Goal: Task Accomplishment & Management: Manage account settings

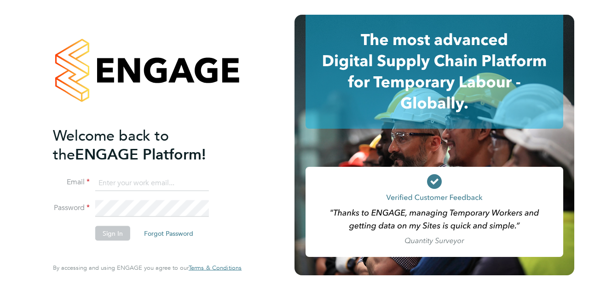
type input "[PERSON_NAME][EMAIL_ADDRESS][PERSON_NAME][DOMAIN_NAME]"
click at [116, 234] on button "Sign In" at bounding box center [112, 233] width 35 height 15
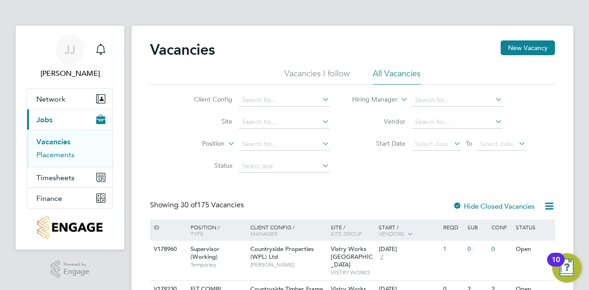
click at [54, 151] on link "Placements" at bounding box center [55, 154] width 38 height 9
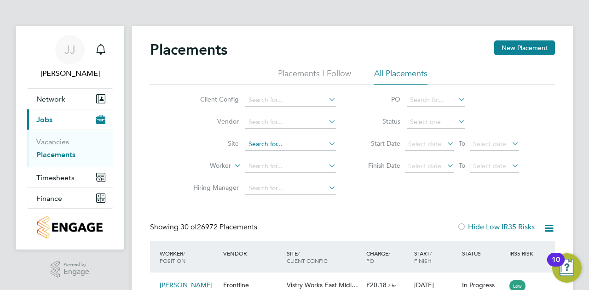
click at [281, 144] on input at bounding box center [290, 144] width 91 height 13
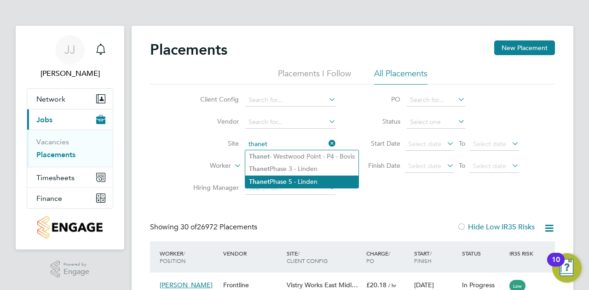
click at [288, 182] on li "Thanet Phase 5 - Linden" at bounding box center [301, 182] width 113 height 12
type input "Thanet Phase 5 - Linden"
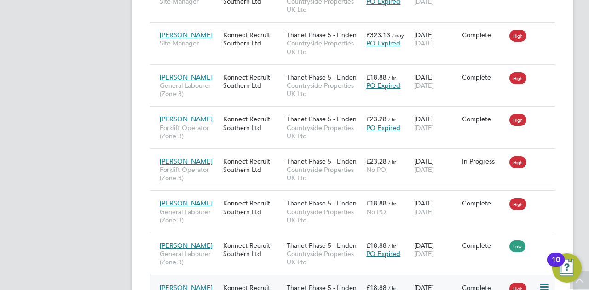
click at [179, 284] on span "Illan Oran" at bounding box center [186, 288] width 53 height 8
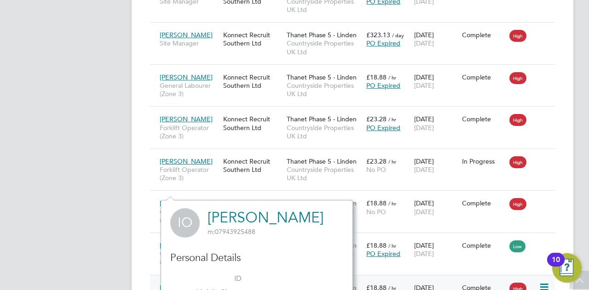
click at [178, 284] on span "Illan Oran" at bounding box center [186, 288] width 53 height 8
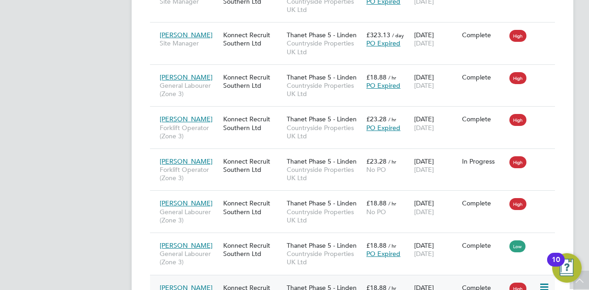
click at [279, 279] on div "Konnect Recruit Southern Ltd" at bounding box center [252, 292] width 63 height 26
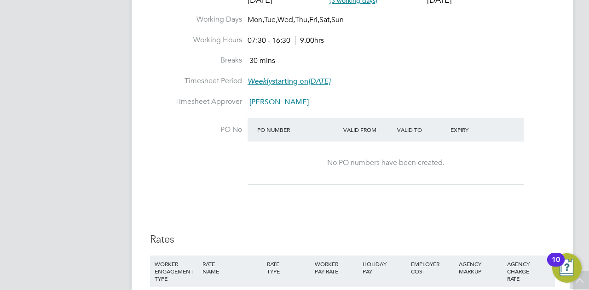
scroll to position [552, 0]
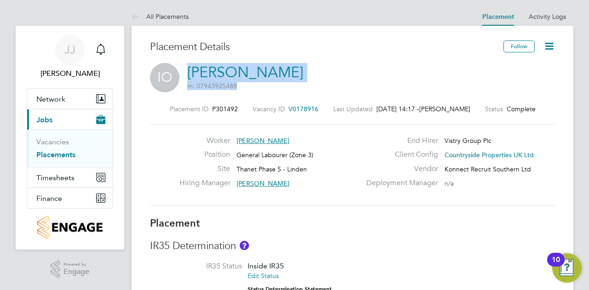
drag, startPoint x: 254, startPoint y: 74, endPoint x: 185, endPoint y: 72, distance: 68.6
click at [185, 72] on div "IO Illan Oran m: 07943925488" at bounding box center [352, 78] width 405 height 31
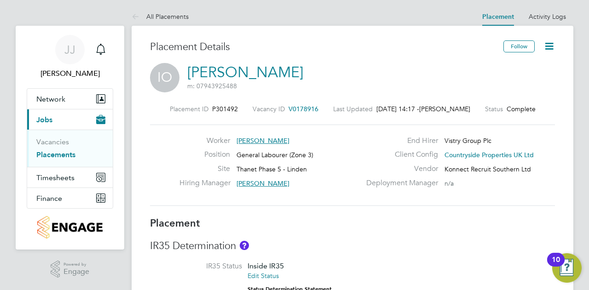
click at [286, 65] on div "IO Illan Oran m: 07943925488" at bounding box center [352, 78] width 405 height 31
drag, startPoint x: 186, startPoint y: 66, endPoint x: 248, endPoint y: 69, distance: 62.2
click at [248, 69] on div "IO Illan Oran m: 07943925488" at bounding box center [352, 78] width 405 height 31
copy link "Illan Oran"
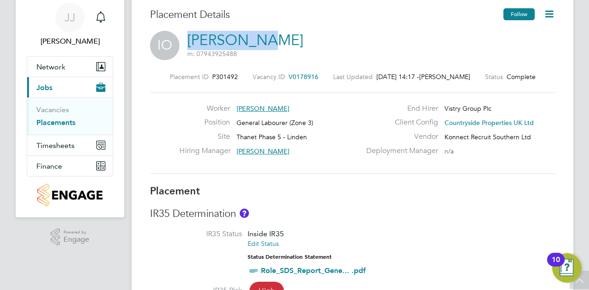
scroll to position [0, 0]
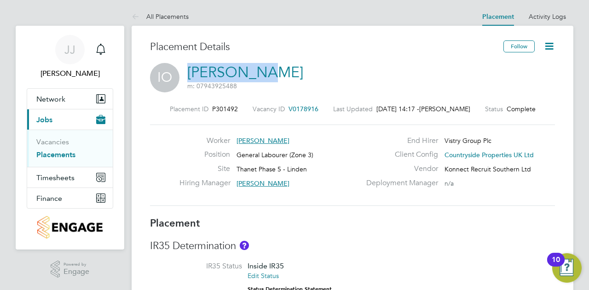
click at [550, 46] on icon at bounding box center [549, 46] width 12 height 12
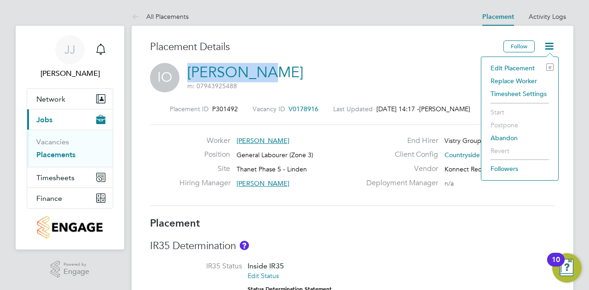
click at [525, 67] on li "Edit Placement e" at bounding box center [520, 68] width 68 height 13
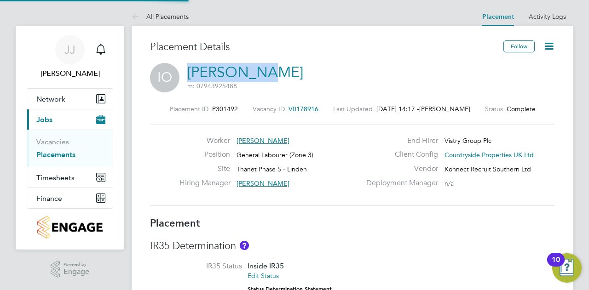
type input "Matt Hugo"
type input "[DATE]"
type input "07:30"
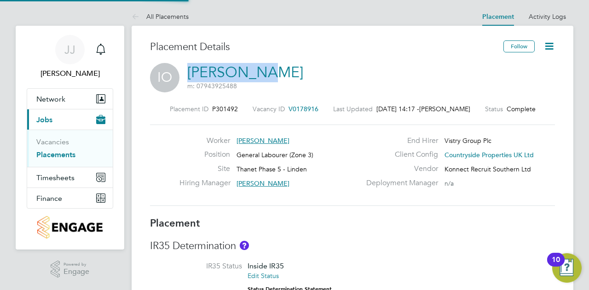
type input "16:30"
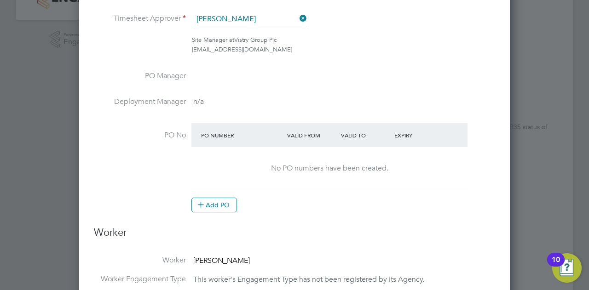
scroll to position [276, 0]
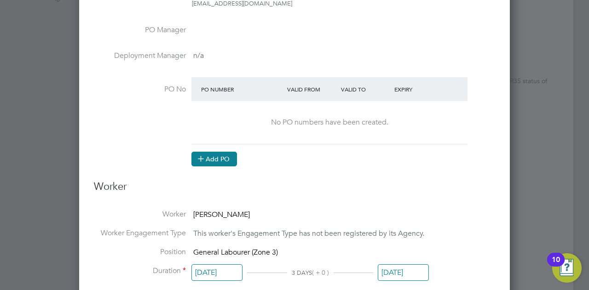
click at [219, 152] on button "Add PO" at bounding box center [214, 159] width 46 height 15
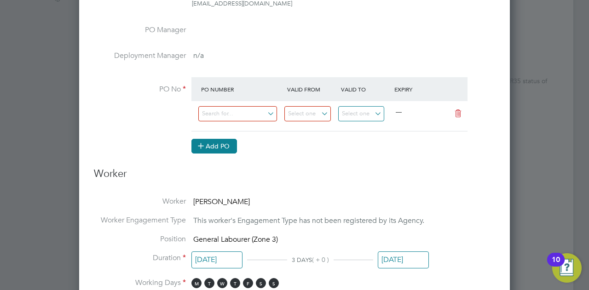
scroll to position [1005, 431]
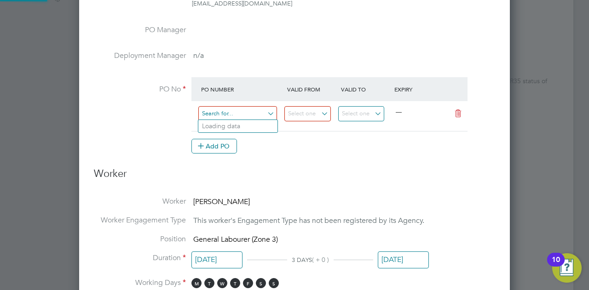
click at [228, 111] on input at bounding box center [237, 113] width 79 height 15
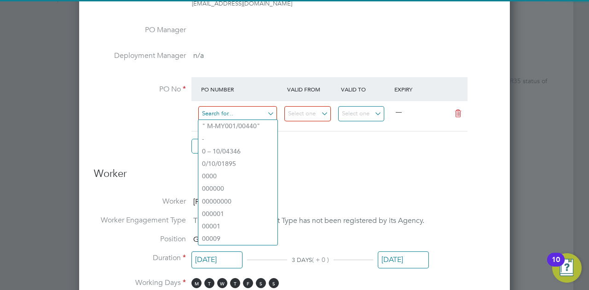
paste input "S-L6005/00182"
type input "S-L6005/00182"
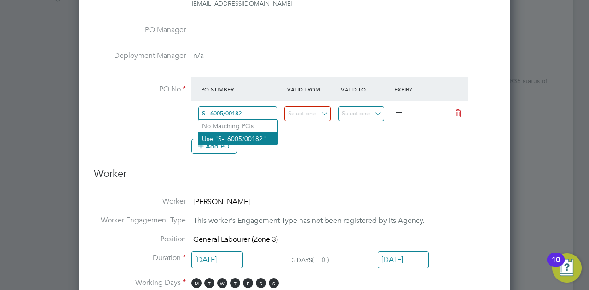
click at [246, 139] on li "Use "S-L6005/00182"" at bounding box center [237, 139] width 79 height 12
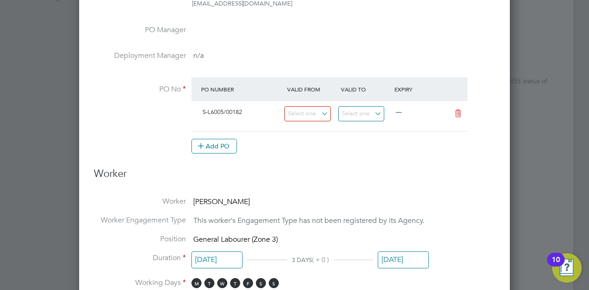
scroll to position [16, 87]
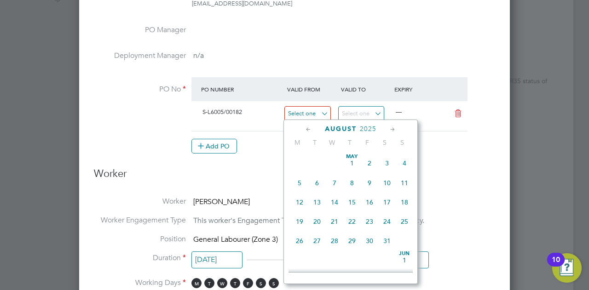
click at [305, 113] on input at bounding box center [307, 113] width 46 height 15
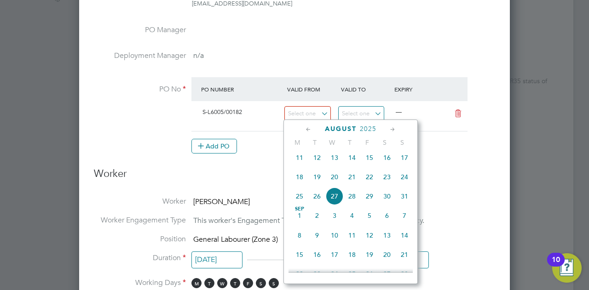
click at [302, 182] on span "18" at bounding box center [299, 176] width 17 height 17
type input "18 Aug 2025"
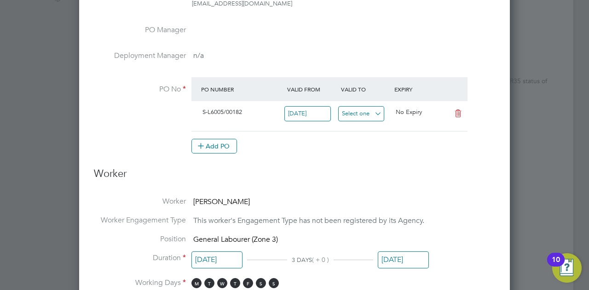
click at [354, 111] on input at bounding box center [361, 113] width 46 height 15
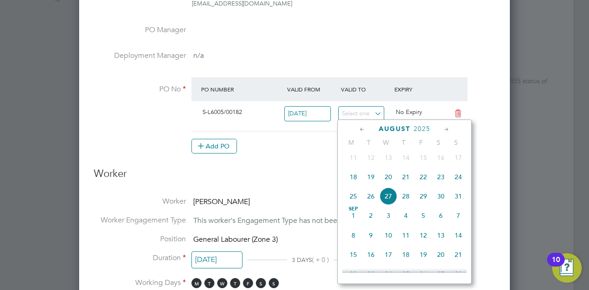
click at [387, 182] on span "20" at bounding box center [388, 176] width 17 height 17
type input "20 Aug 2025"
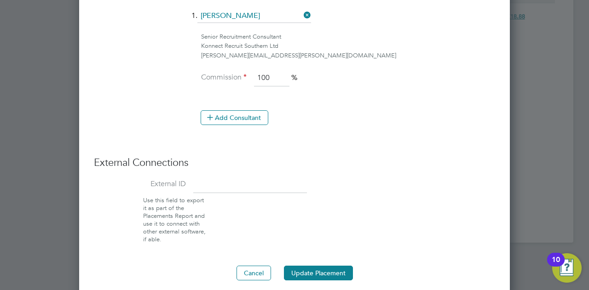
scroll to position [749, 0]
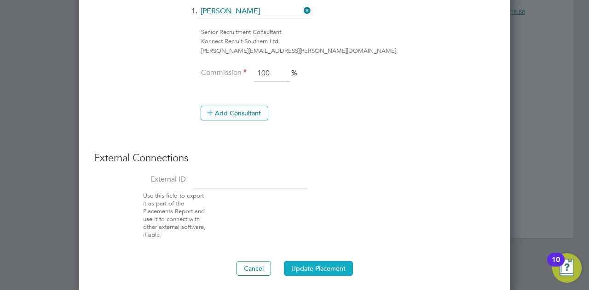
click at [323, 261] on button "Update Placement" at bounding box center [318, 268] width 69 height 15
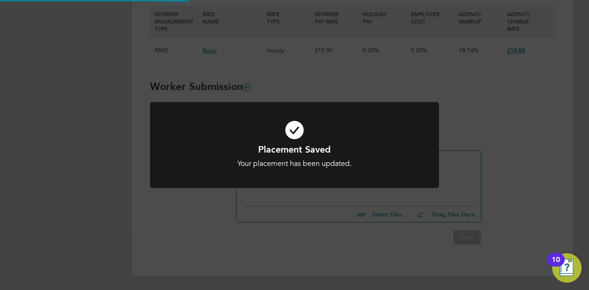
scroll to position [581, 0]
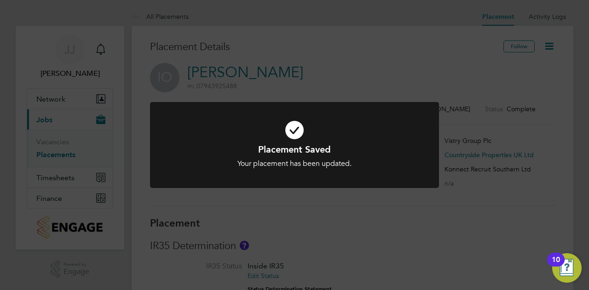
click at [371, 198] on div "Placement Saved Your placement has been updated. Cancel Okay" at bounding box center [294, 150] width 289 height 97
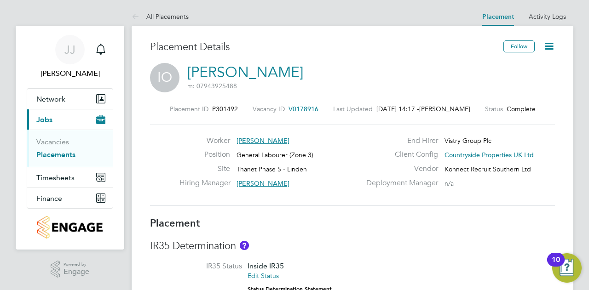
click at [59, 155] on link "Placements" at bounding box center [55, 154] width 39 height 9
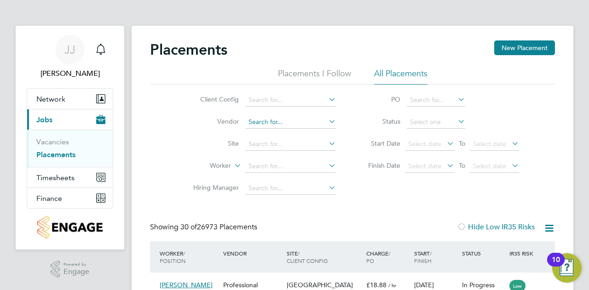
click at [275, 122] on input at bounding box center [290, 122] width 91 height 13
type input "konnect"
drag, startPoint x: 285, startPoint y: 118, endPoint x: 208, endPoint y: 125, distance: 77.1
click at [208, 125] on li "Vendor konnect" at bounding box center [260, 122] width 173 height 22
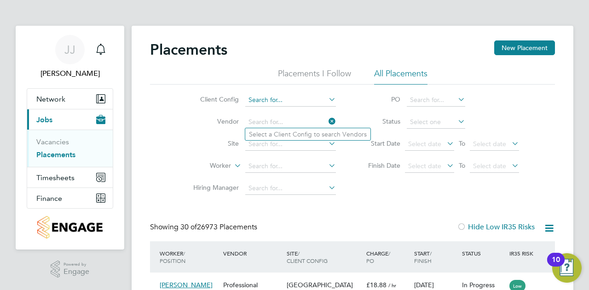
click at [272, 101] on input at bounding box center [290, 100] width 91 height 13
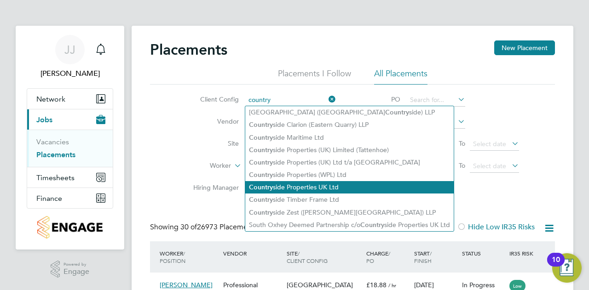
click at [311, 184] on li "Country side Properties UK Ltd" at bounding box center [349, 187] width 208 height 12
type input "Countryside Properties UK Ltd"
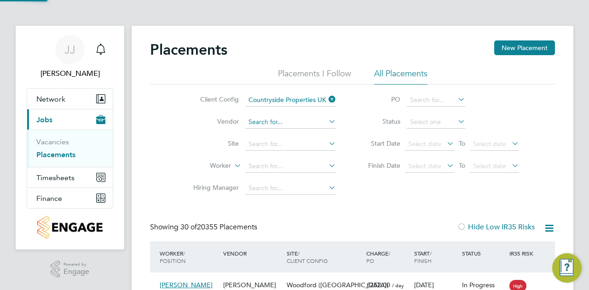
click at [260, 122] on input at bounding box center [290, 122] width 91 height 13
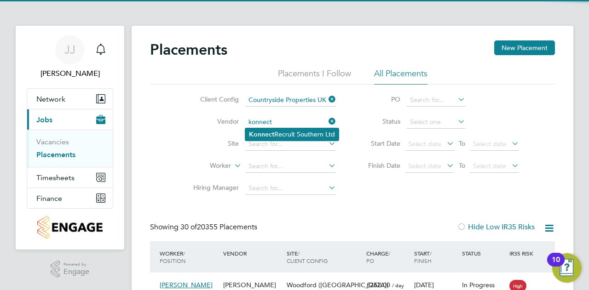
click at [263, 135] on b "Konnect" at bounding box center [261, 135] width 25 height 8
type input "Konnect Recruit Southern Ltd"
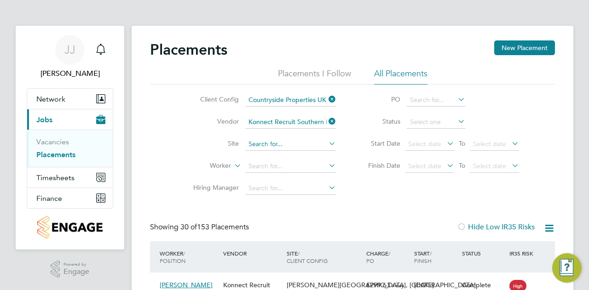
click at [264, 144] on input at bounding box center [290, 144] width 91 height 13
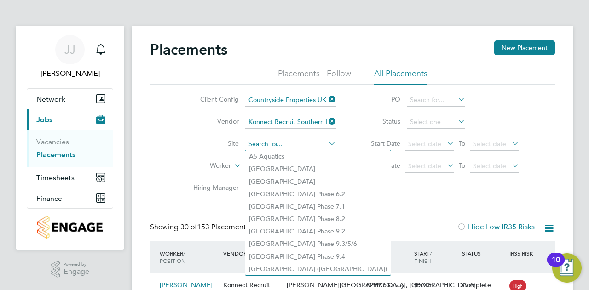
click at [263, 142] on input at bounding box center [290, 144] width 91 height 13
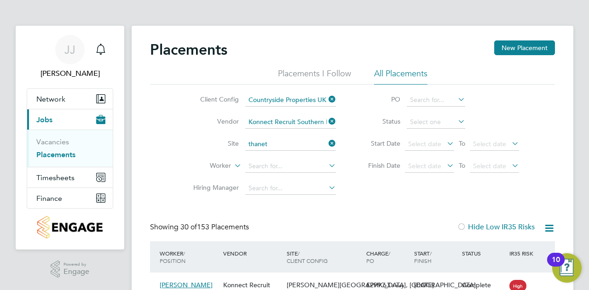
click at [278, 157] on li "Thanet - Westwood Point - P4 - Bovis" at bounding box center [301, 156] width 113 height 12
type input "Thanet - Westwood Point - P4 - Bovis"
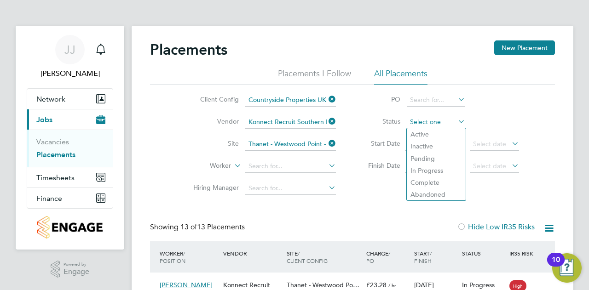
click at [425, 124] on input at bounding box center [436, 122] width 58 height 13
click at [426, 172] on li "In Progress" at bounding box center [436, 171] width 59 height 12
type input "In Progress"
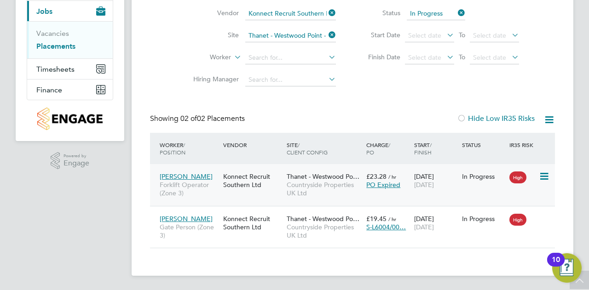
click at [388, 185] on span "PO Expired" at bounding box center [383, 185] width 34 height 8
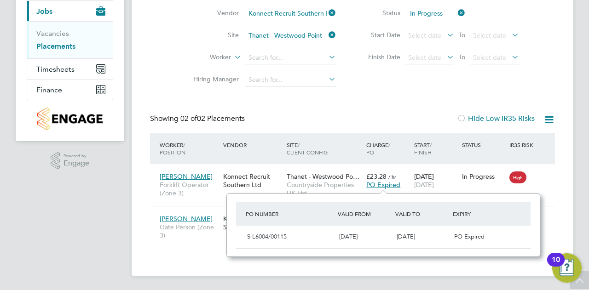
click at [122, 214] on app-navbar "JJ Joshua James Notifications Applications: Network Team Members Sites Workers …" at bounding box center [70, 104] width 109 height 374
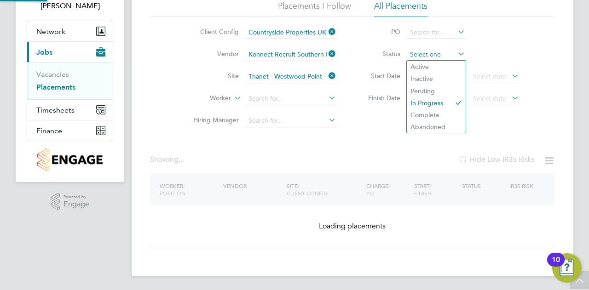
click at [426, 14] on div "Placements I Follow All Placements Client Config Countryside Properties UK Ltd …" at bounding box center [352, 66] width 405 height 132
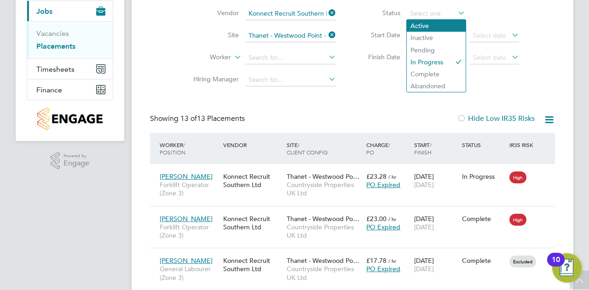
click at [425, 26] on li "Active" at bounding box center [436, 26] width 59 height 12
type input "Active"
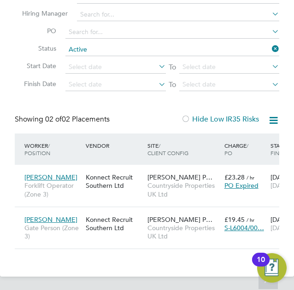
drag, startPoint x: 165, startPoint y: 247, endPoint x: 219, endPoint y: 254, distance: 55.2
drag, startPoint x: 172, startPoint y: 276, endPoint x: 241, endPoint y: 257, distance: 71.7
click at [245, 167] on main "Placements New Placement Placements I Follow All Placements Client Config Count…" at bounding box center [147, 22] width 294 height 290
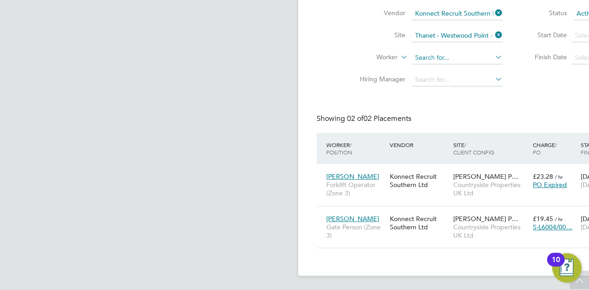
scroll to position [5, 5]
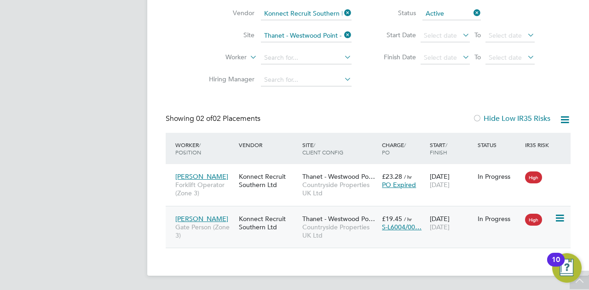
drag, startPoint x: 411, startPoint y: 250, endPoint x: 460, endPoint y: 222, distance: 56.4
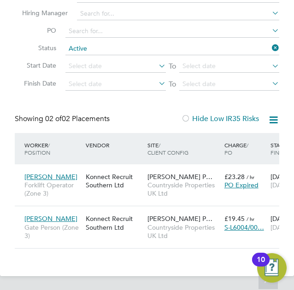
drag, startPoint x: 140, startPoint y: 190, endPoint x: 280, endPoint y: 237, distance: 147.3
drag, startPoint x: 154, startPoint y: 237, endPoint x: 291, endPoint y: 190, distance: 145.2
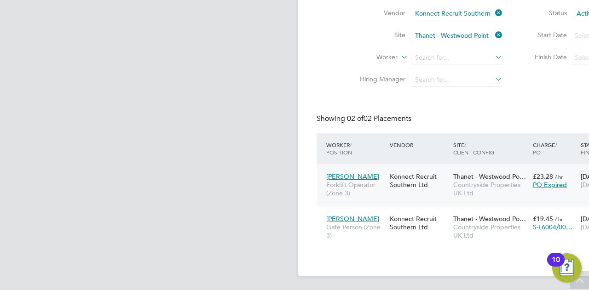
drag, startPoint x: 488, startPoint y: 211, endPoint x: 526, endPoint y: 199, distance: 39.6
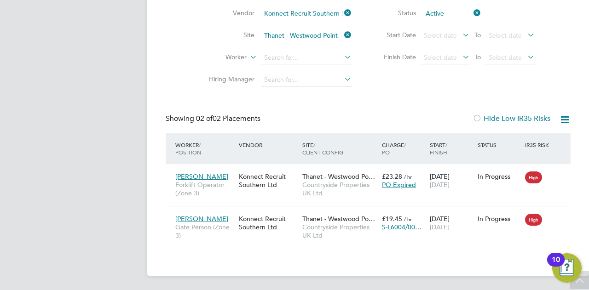
drag, startPoint x: 410, startPoint y: 81, endPoint x: 573, endPoint y: 144, distance: 175.3
click at [324, 221] on span "Thanet - Westwood Po…" at bounding box center [338, 219] width 73 height 8
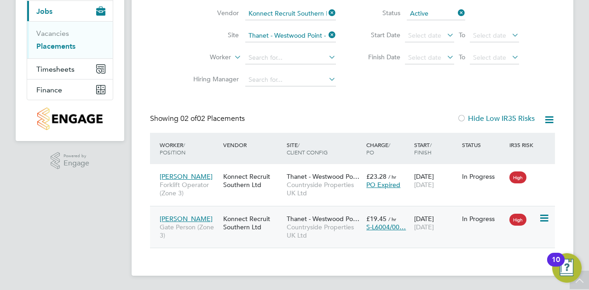
scroll to position [109, 0]
click at [294, 181] on span "Countryside Properties UK Ltd" at bounding box center [324, 189] width 75 height 17
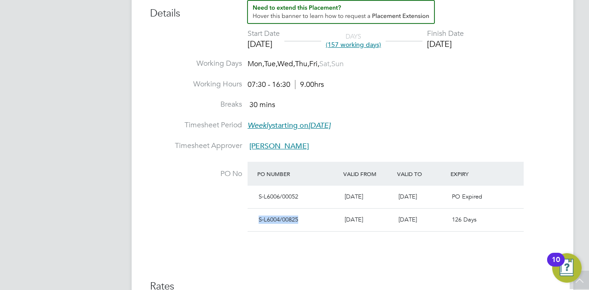
drag, startPoint x: 301, startPoint y: 217, endPoint x: 260, endPoint y: 219, distance: 41.5
click at [260, 219] on div "S-L6004/00825" at bounding box center [298, 220] width 86 height 15
copy span "S-L6004/00825"
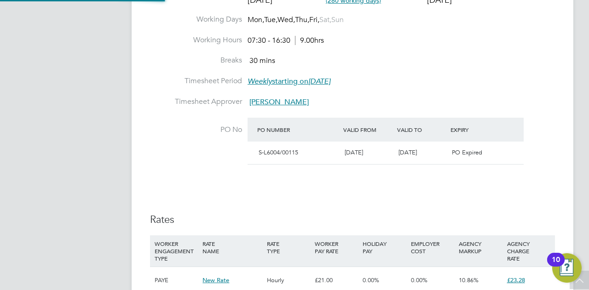
scroll to position [5, 5]
drag, startPoint x: 302, startPoint y: 152, endPoint x: 260, endPoint y: 149, distance: 42.9
click at [258, 149] on div "S-L6004/00115" at bounding box center [298, 152] width 86 height 15
copy span "S-L6004/00115"
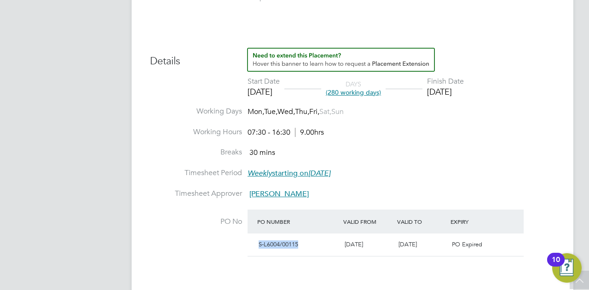
click at [160, 136] on label "Working Hours" at bounding box center [196, 132] width 92 height 10
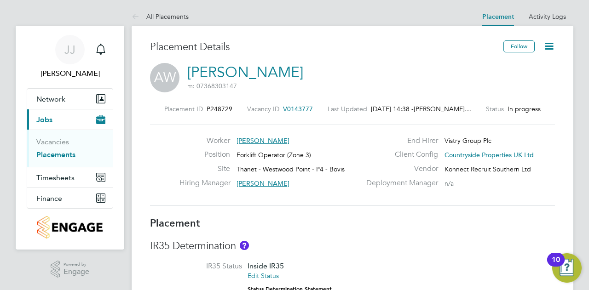
click at [548, 45] on icon at bounding box center [549, 46] width 12 height 12
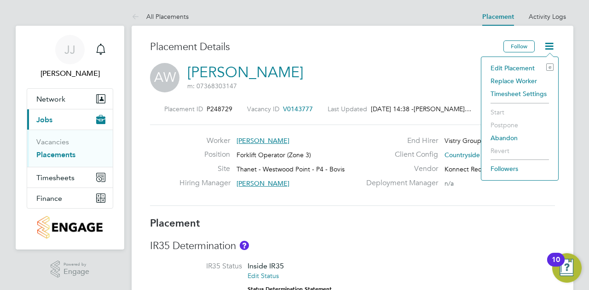
click at [345, 46] on h3 "Placement Details" at bounding box center [323, 46] width 346 height 13
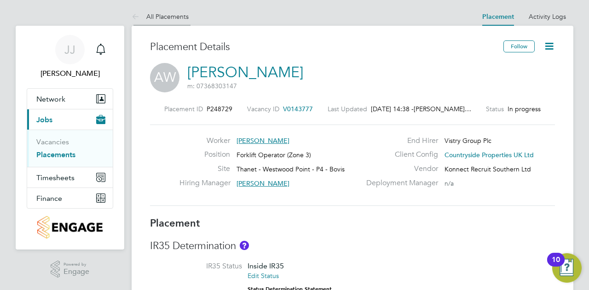
click at [132, 17] on icon at bounding box center [138, 18] width 12 height 12
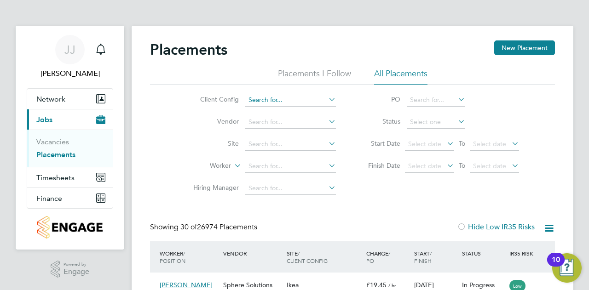
click at [267, 100] on input at bounding box center [290, 100] width 91 height 13
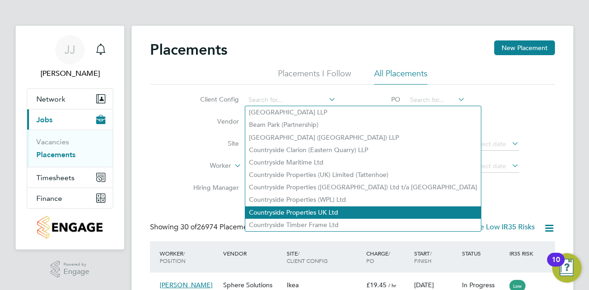
click at [313, 212] on li "Countryside Properties UK Ltd" at bounding box center [363, 213] width 236 height 12
type input "Countryside Properties UK Ltd"
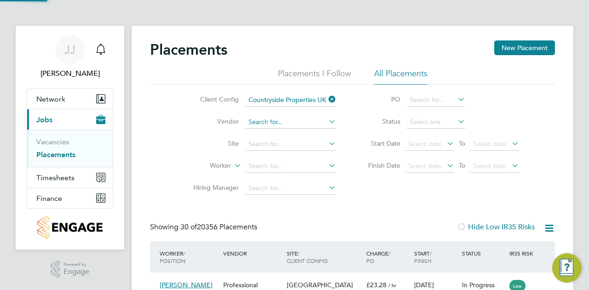
click at [311, 120] on input at bounding box center [290, 122] width 91 height 13
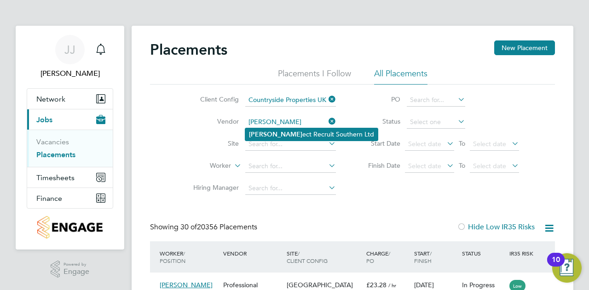
click at [294, 134] on li "Konn ect Recruit Southern Ltd" at bounding box center [311, 134] width 133 height 12
type input "Konnect Recruit Southern Ltd"
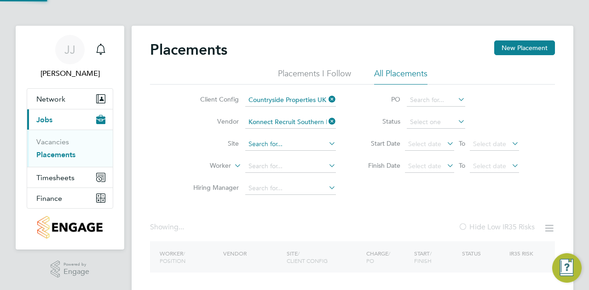
click at [285, 143] on input at bounding box center [290, 144] width 91 height 13
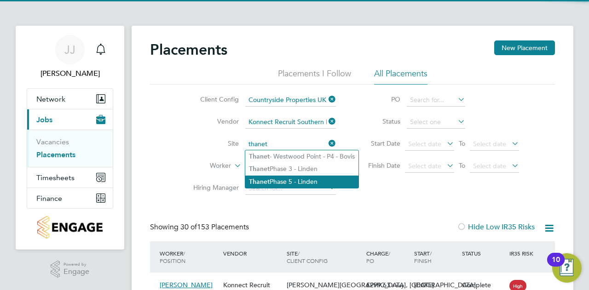
click at [300, 184] on li "Thanet Phase 5 - Linden" at bounding box center [301, 182] width 113 height 12
type input "Thanet Phase 5 - Linden"
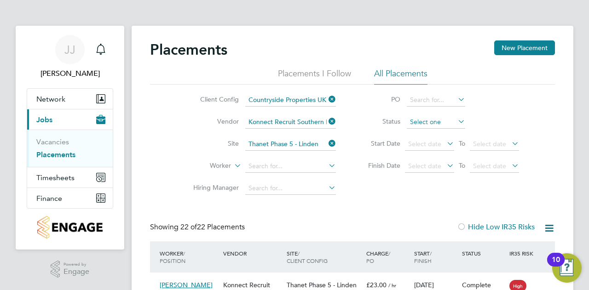
click at [425, 124] on input at bounding box center [436, 122] width 58 height 13
click at [420, 133] on li "Active" at bounding box center [436, 134] width 59 height 12
type input "Active"
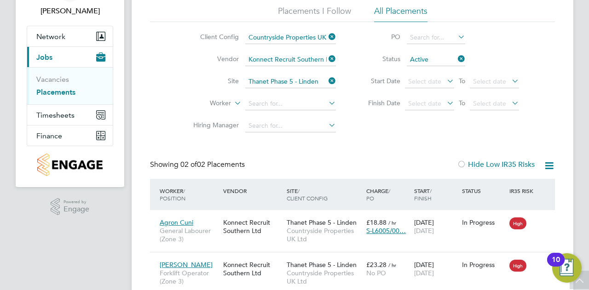
click at [456, 57] on icon at bounding box center [456, 58] width 0 height 13
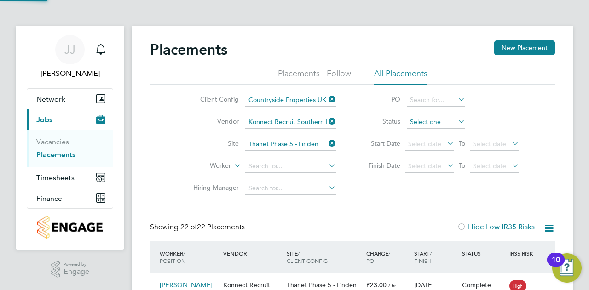
click at [434, 126] on input at bounding box center [436, 122] width 58 height 13
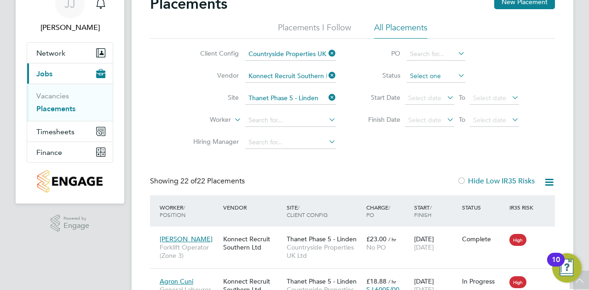
click at [438, 77] on input at bounding box center [436, 76] width 58 height 13
click at [427, 116] on li "Pending" at bounding box center [436, 113] width 59 height 12
type input "Pending"
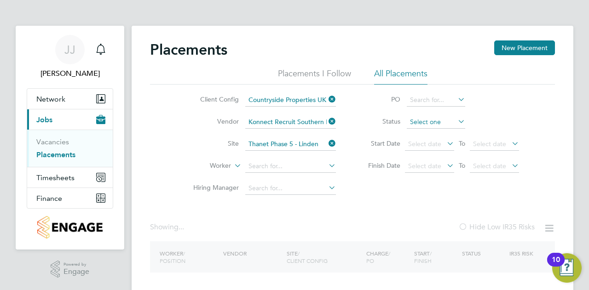
click at [426, 122] on input at bounding box center [436, 122] width 58 height 13
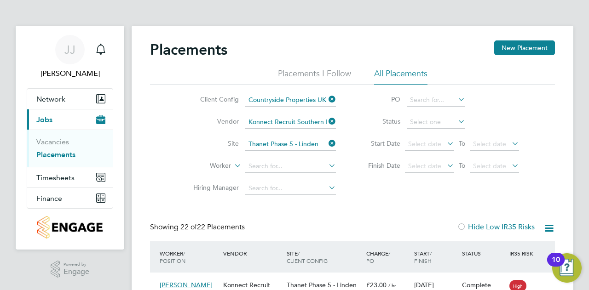
click at [426, 169] on li "In Progress" at bounding box center [436, 171] width 59 height 12
type input "In Progress"
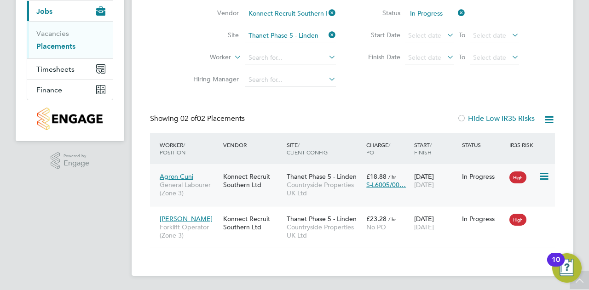
click at [181, 177] on span "Agron Cuni" at bounding box center [177, 177] width 34 height 8
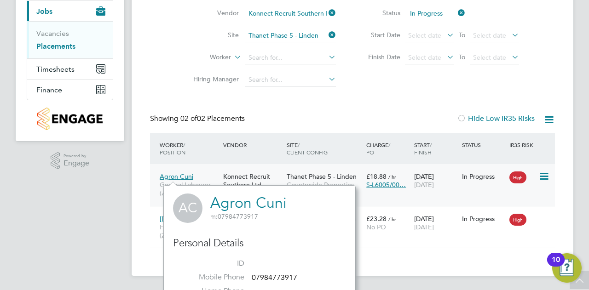
click at [277, 177] on div "Konnect Recruit Southern Ltd" at bounding box center [252, 181] width 63 height 26
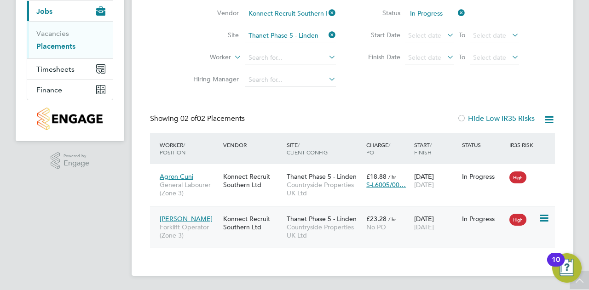
click at [180, 219] on span "Andrew Collins" at bounding box center [186, 219] width 53 height 8
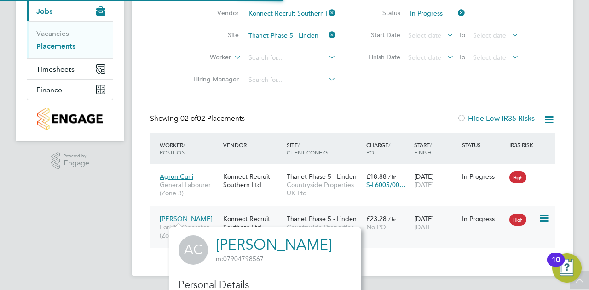
scroll to position [252, 192]
click at [342, 222] on div "Thanet Phase 5 - Linden Countryside Properties UK Ltd" at bounding box center [324, 227] width 80 height 35
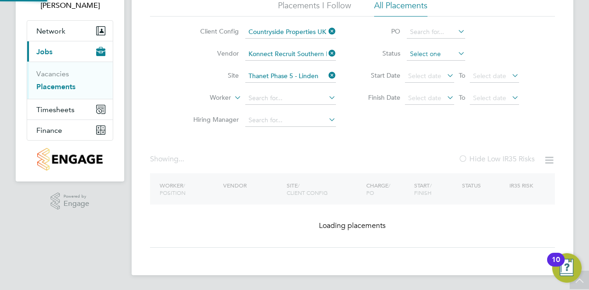
click at [435, 14] on div "Placements I Follow All Placements Client Config Countryside Properties UK Ltd …" at bounding box center [352, 66] width 405 height 132
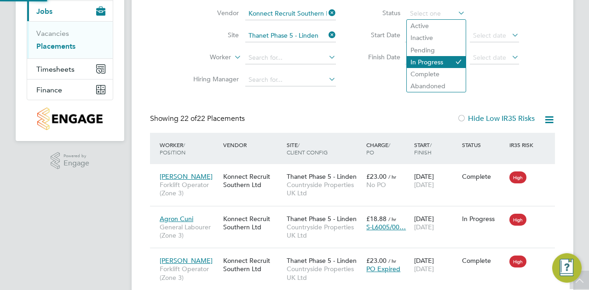
scroll to position [5, 5]
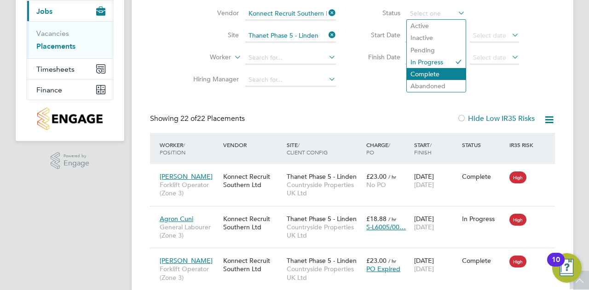
click at [439, 77] on li "Complete" at bounding box center [436, 74] width 59 height 12
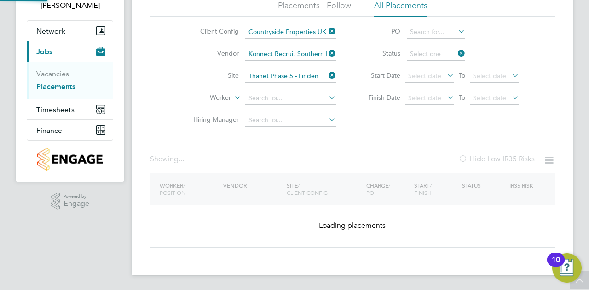
type input "Complete"
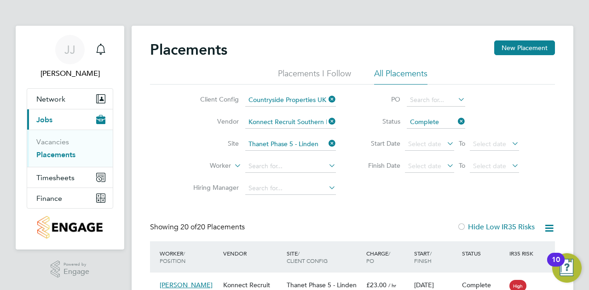
click at [456, 119] on icon at bounding box center [456, 121] width 0 height 13
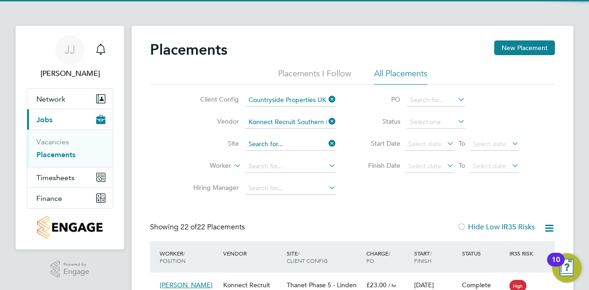
click at [301, 144] on input at bounding box center [290, 144] width 91 height 13
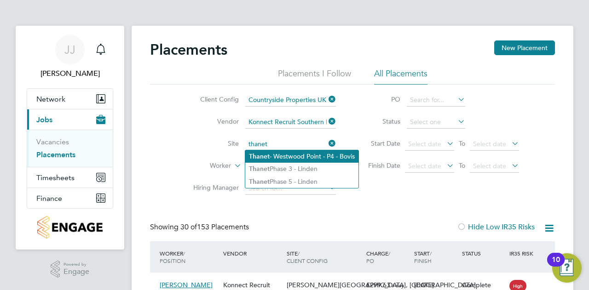
click at [284, 159] on li "Thanet - Westwood Point - P4 - Bovis" at bounding box center [301, 156] width 113 height 12
type input "Thanet - Westwood Point - P4 - Bovis"
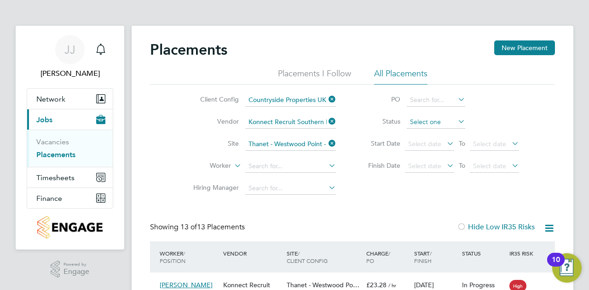
click at [431, 122] on input at bounding box center [436, 122] width 58 height 13
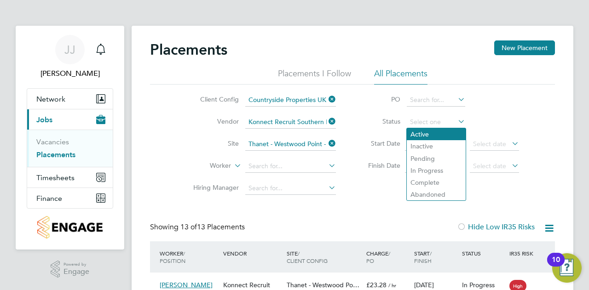
click at [432, 135] on li "Active" at bounding box center [436, 134] width 59 height 12
type input "Active"
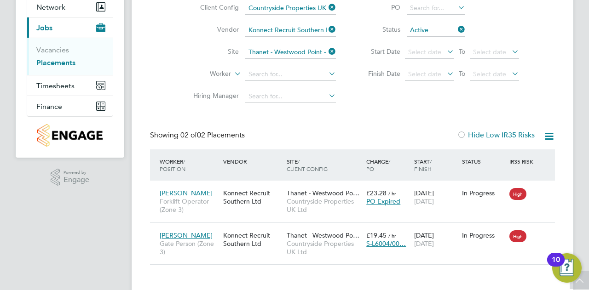
click at [327, 51] on icon at bounding box center [327, 51] width 0 height 13
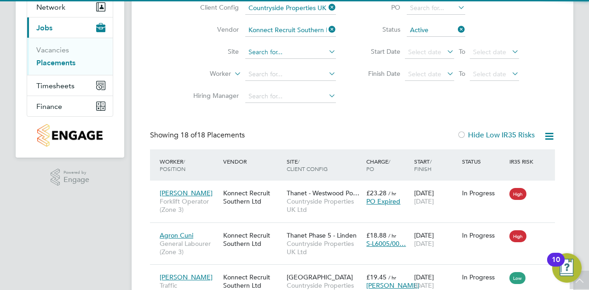
click at [271, 49] on input at bounding box center [290, 52] width 91 height 13
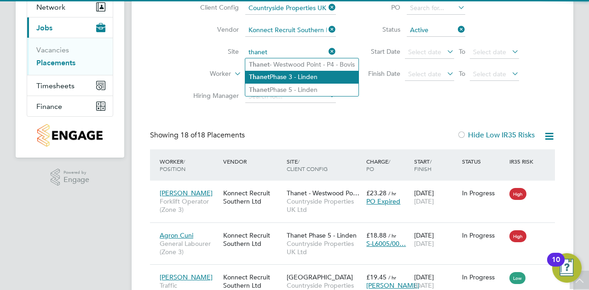
click at [311, 75] on li "Thanet Phase 3 - Linden" at bounding box center [301, 77] width 113 height 12
type input "Thanet Phase 3 - Linden"
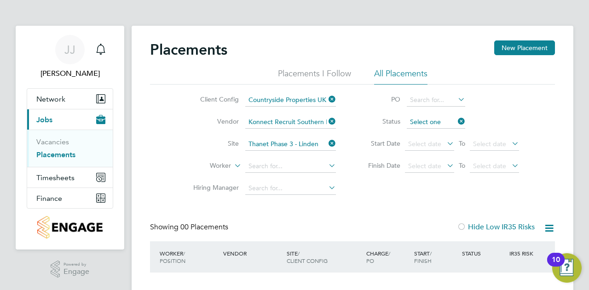
click at [434, 118] on input at bounding box center [436, 122] width 58 height 13
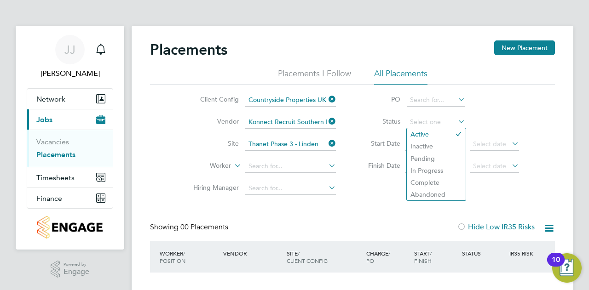
click at [359, 180] on div "Client Config Countryside Properties UK Ltd Vendor Konnect Recruit Southern Ltd…" at bounding box center [352, 142] width 405 height 115
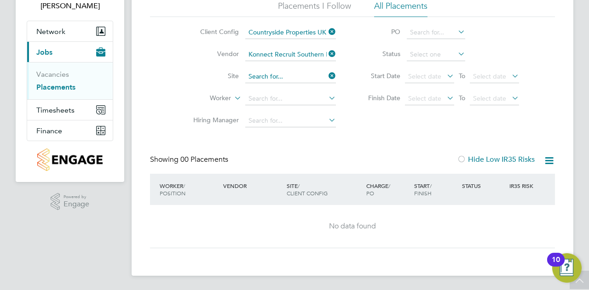
click at [302, 75] on div "Placements I Follow All Placements Client Config Countryside Properties UK Ltd …" at bounding box center [352, 66] width 405 height 132
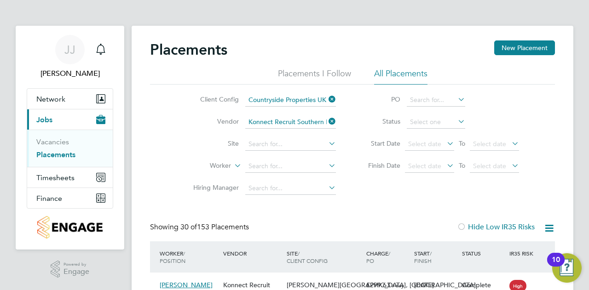
click at [327, 120] on icon at bounding box center [327, 121] width 0 height 13
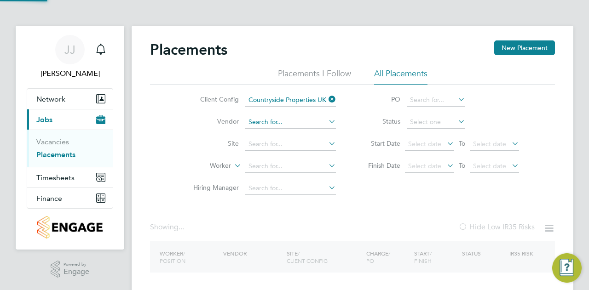
click at [300, 124] on input at bounding box center [290, 122] width 91 height 13
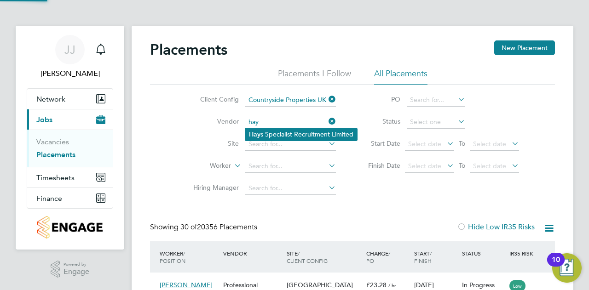
click at [284, 134] on li "Hay s Specialist Recruitment Limited" at bounding box center [301, 134] width 112 height 12
type input "Hays Specialist Recruitment Limited"
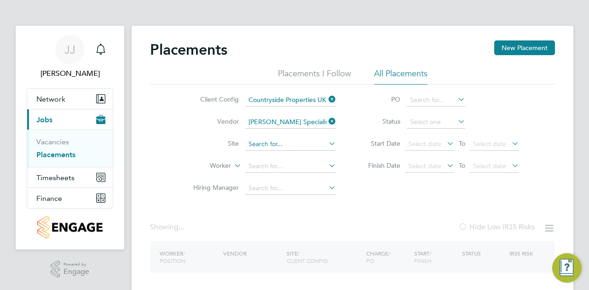
click at [279, 144] on input at bounding box center [290, 144] width 91 height 13
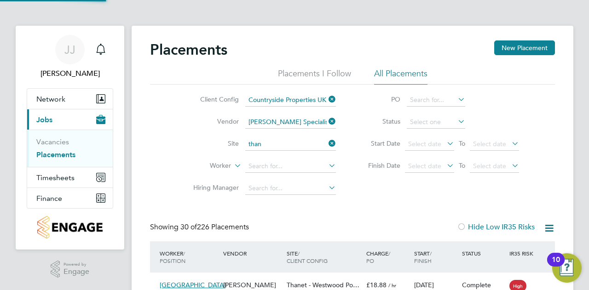
click at [282, 157] on li "Than et - Westwood Point - P4 - Bovis" at bounding box center [302, 156] width 115 height 12
type input "Thanet - Westwood Point - P4 - Bovis"
drag, startPoint x: 329, startPoint y: 142, endPoint x: 324, endPoint y: 143, distance: 5.6
click at [327, 142] on icon at bounding box center [327, 143] width 0 height 13
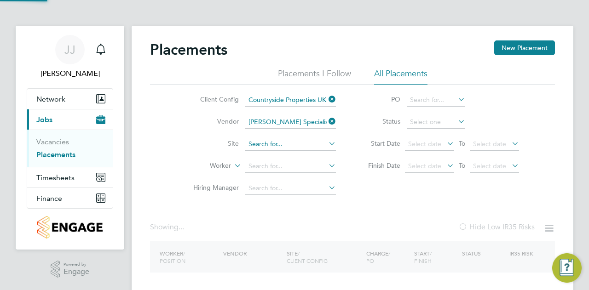
click at [300, 144] on input at bounding box center [290, 144] width 91 height 13
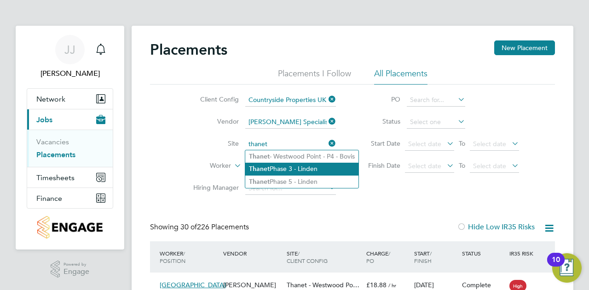
click at [292, 170] on li "Thanet Phase 3 - Linden" at bounding box center [301, 169] width 113 height 12
type input "Thanet Phase 3 - Linden"
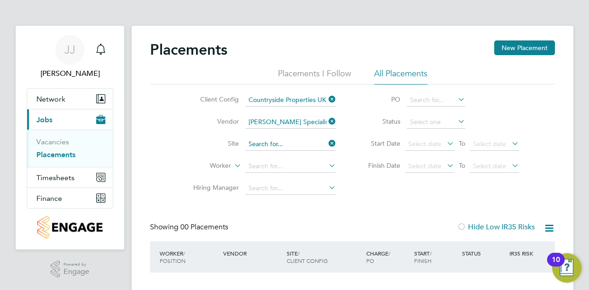
click at [307, 142] on input at bounding box center [290, 144] width 91 height 13
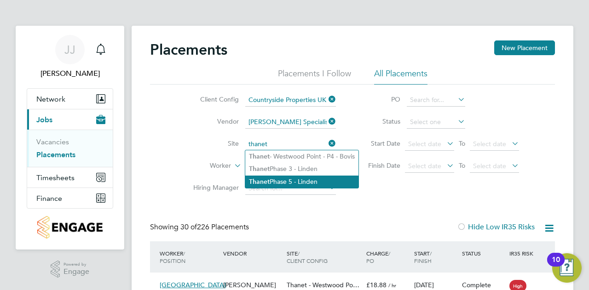
click at [293, 178] on li "Thanet Phase 5 - Linden" at bounding box center [301, 182] width 113 height 12
type input "Thanet Phase 5 - Linden"
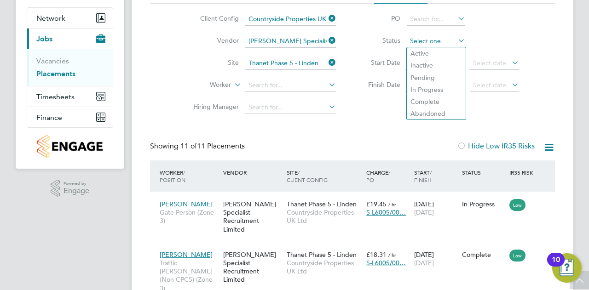
click at [431, 40] on input at bounding box center [436, 41] width 58 height 13
click at [430, 53] on li "Active" at bounding box center [436, 53] width 59 height 12
type input "Active"
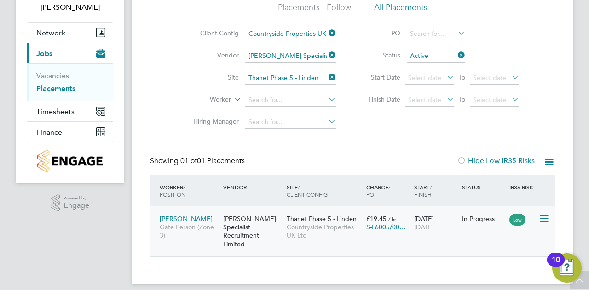
click at [267, 224] on div "Hays Specialist Recruitment Limited" at bounding box center [252, 231] width 63 height 43
click at [456, 53] on icon at bounding box center [456, 55] width 0 height 13
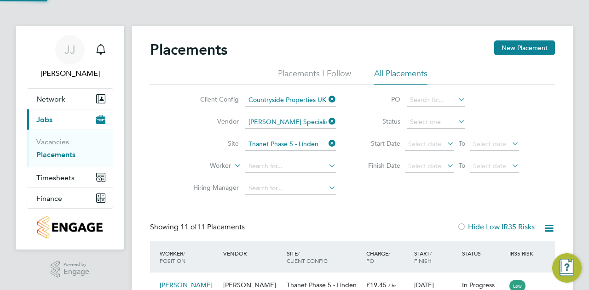
scroll to position [5, 5]
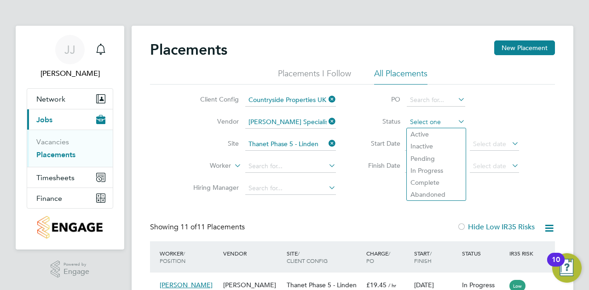
click at [442, 123] on input at bounding box center [436, 122] width 58 height 13
click at [444, 168] on li "In Progress" at bounding box center [436, 171] width 59 height 12
type input "In Progress"
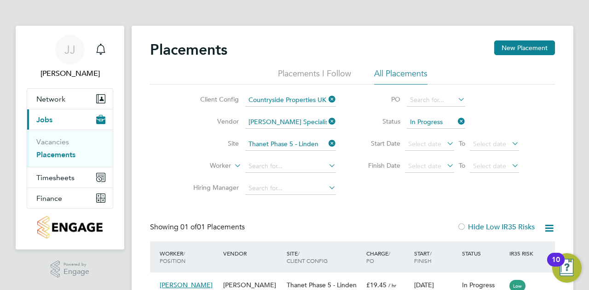
click at [456, 121] on icon at bounding box center [456, 121] width 0 height 13
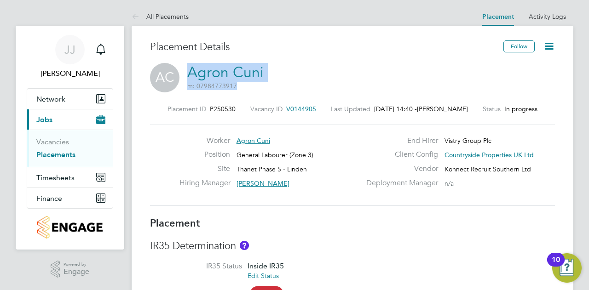
drag, startPoint x: 271, startPoint y: 66, endPoint x: 188, endPoint y: 72, distance: 83.5
click at [188, 72] on div "AC Agron Cuni m: 07984773917" at bounding box center [352, 78] width 405 height 31
click at [178, 56] on div "Placement Details" at bounding box center [323, 51] width 346 height 23
drag, startPoint x: 186, startPoint y: 68, endPoint x: 261, endPoint y: 70, distance: 75.0
click at [261, 70] on div "AC Agron Cuni m: 07984773917" at bounding box center [352, 78] width 405 height 31
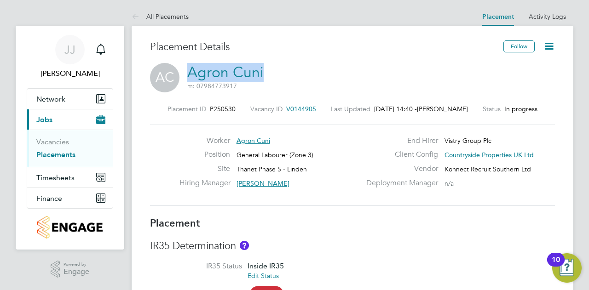
copy link "Agron Cuni"
click at [277, 205] on div "Worker Agron Cuni Position General Labourer (Zone 3) Site Thanet Phase 5 - Lind…" at bounding box center [352, 165] width 405 height 81
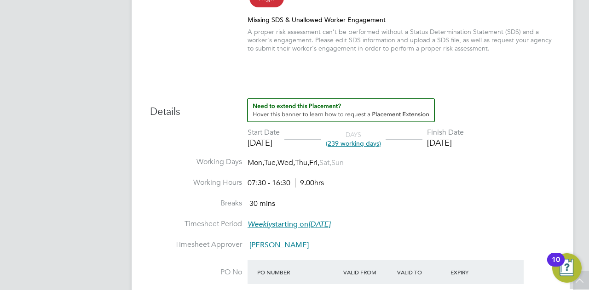
scroll to position [309, 0]
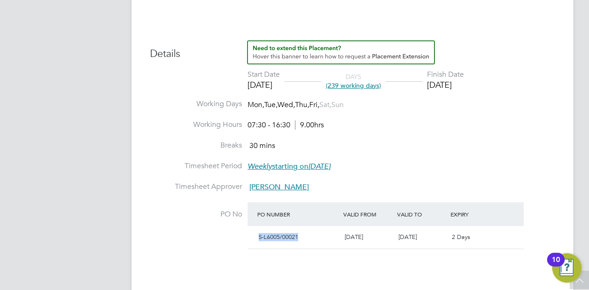
drag, startPoint x: 297, startPoint y: 238, endPoint x: 260, endPoint y: 238, distance: 36.8
click at [260, 238] on span "S-L6005/00021" at bounding box center [279, 237] width 40 height 8
copy span "S-L6005/00021"
drag, startPoint x: 344, startPoint y: 237, endPoint x: 377, endPoint y: 239, distance: 33.7
click at [377, 239] on div "02 Sep 2024" at bounding box center [368, 237] width 54 height 15
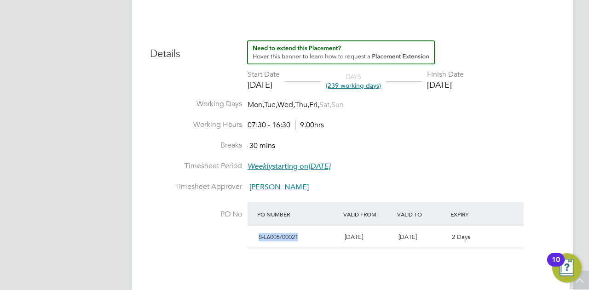
copy span "02 Sep 2024"
click at [495, 125] on li "Working Hours 07:30 - 16:30 9.00hrs" at bounding box center [352, 130] width 405 height 21
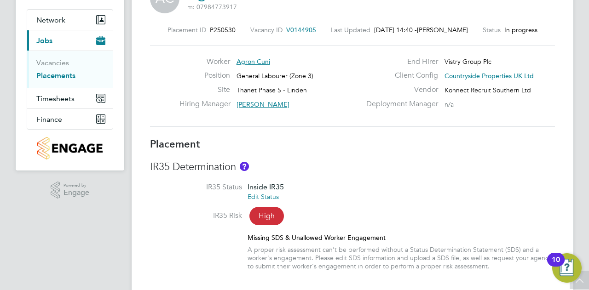
scroll to position [0, 0]
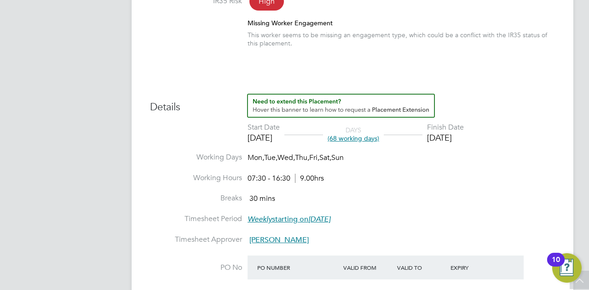
scroll to position [157, 0]
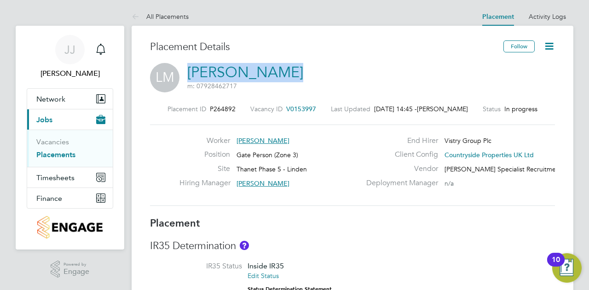
drag, startPoint x: 186, startPoint y: 65, endPoint x: 280, endPoint y: 72, distance: 94.2
click at [280, 72] on div "LM [PERSON_NAME] m: 07928462717" at bounding box center [352, 78] width 405 height 31
copy link "[PERSON_NAME]"
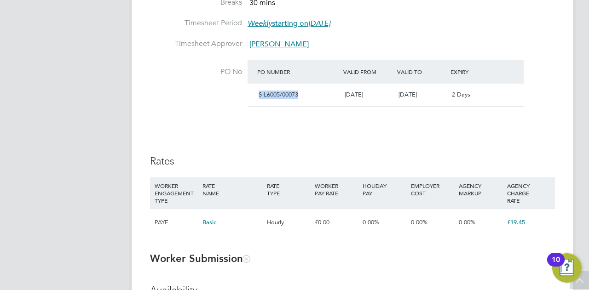
drag, startPoint x: 300, startPoint y: 92, endPoint x: 259, endPoint y: 90, distance: 42.0
click at [259, 90] on div "S-L6005/00073" at bounding box center [298, 94] width 86 height 15
copy span "S-L6005/00073"
drag, startPoint x: 378, startPoint y: 91, endPoint x: 346, endPoint y: 92, distance: 32.7
click at [346, 92] on div "[DATE]" at bounding box center [368, 94] width 54 height 15
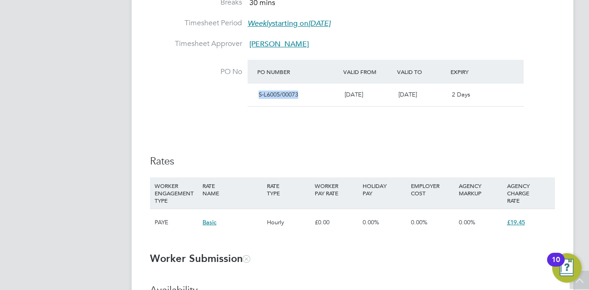
copy span "[DATE]"
click at [416, 155] on h3 "Rates" at bounding box center [352, 161] width 405 height 13
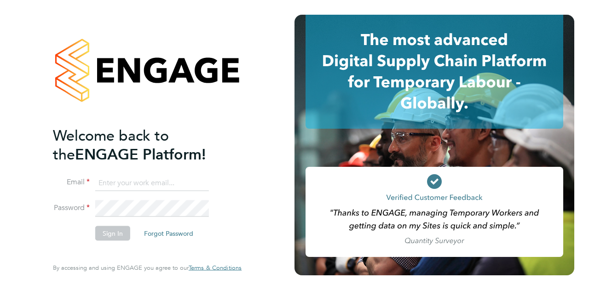
type input "joshua.james@vistry.co.uk"
click at [111, 235] on button "Sign In" at bounding box center [112, 233] width 35 height 15
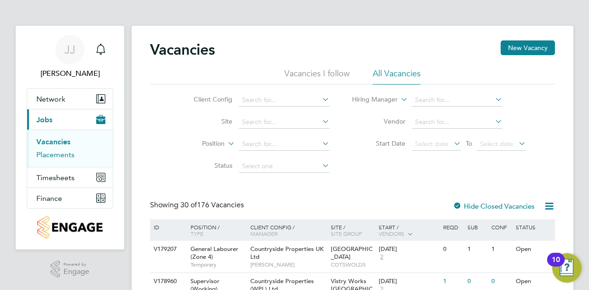
click at [61, 156] on link "Placements" at bounding box center [55, 154] width 38 height 9
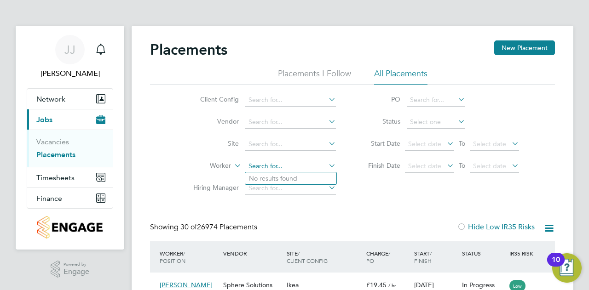
click at [298, 165] on input at bounding box center [290, 166] width 91 height 13
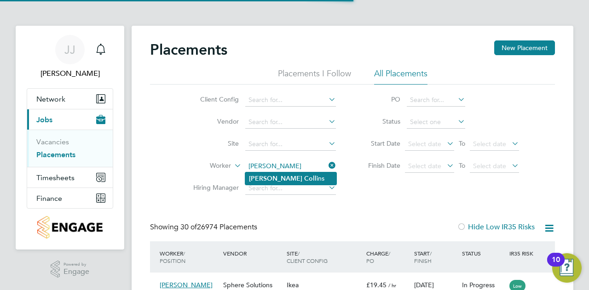
click at [300, 179] on li "Andrew Coll ins" at bounding box center [290, 179] width 91 height 12
type input "[PERSON_NAME]"
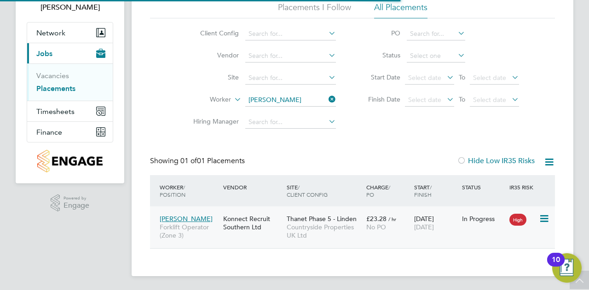
click at [317, 220] on span "Thanet Phase 5 - Linden" at bounding box center [322, 219] width 70 height 8
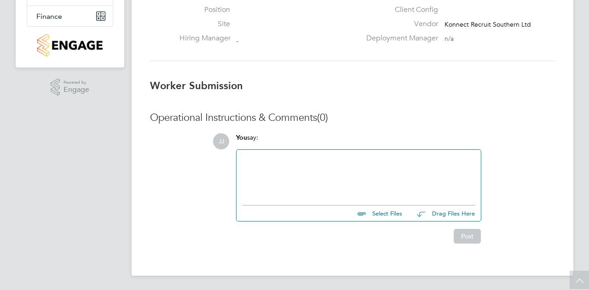
scroll to position [9, 142]
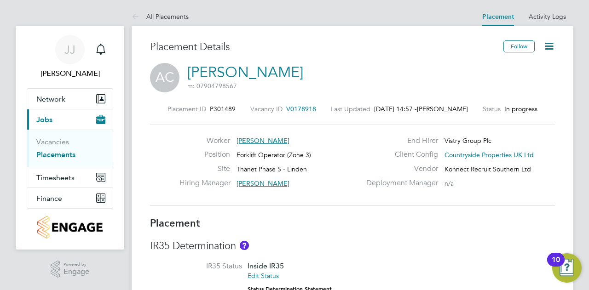
click at [555, 49] on icon at bounding box center [549, 46] width 12 height 12
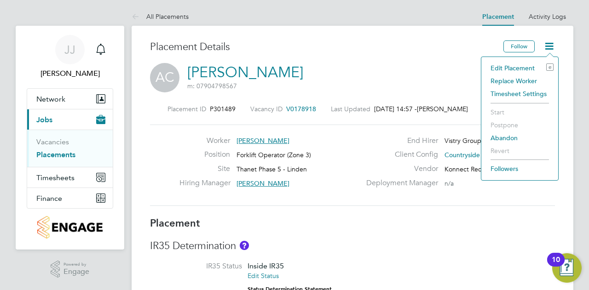
click at [518, 64] on li "Edit Placement e" at bounding box center [520, 68] width 68 height 13
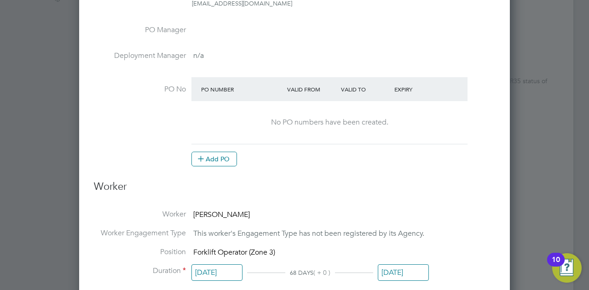
click at [217, 154] on button "Add PO" at bounding box center [214, 159] width 46 height 15
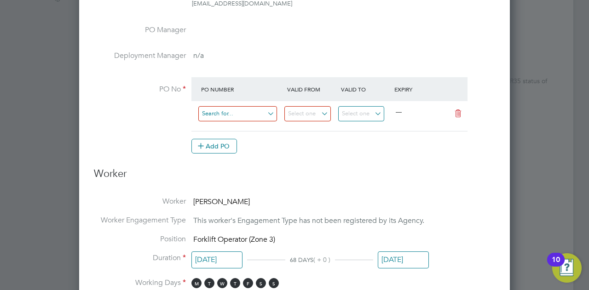
click at [237, 106] on input at bounding box center [237, 113] width 79 height 15
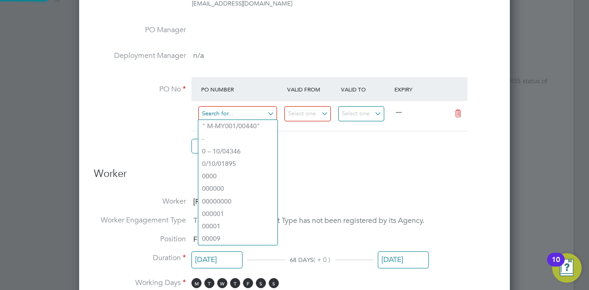
paste input "S-L6005/00183"
type input "S-L6005/00183"
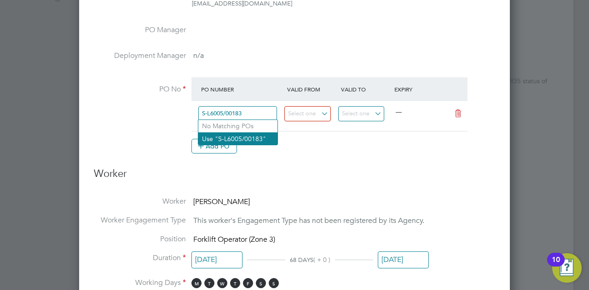
click at [227, 139] on li "Use "S-L6005/00183"" at bounding box center [237, 139] width 79 height 12
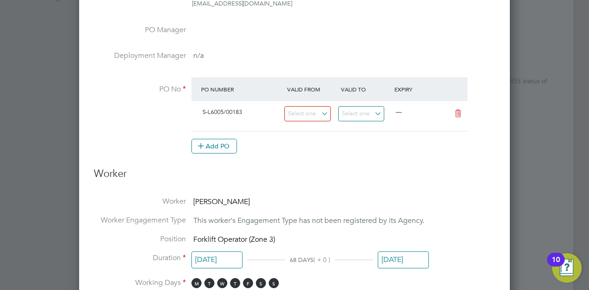
click at [301, 157] on li "PO No PO Number Valid From Valid To Expiry S-L6005/00183 — Add PO" at bounding box center [294, 120] width 401 height 86
click at [301, 108] on input at bounding box center [307, 113] width 46 height 15
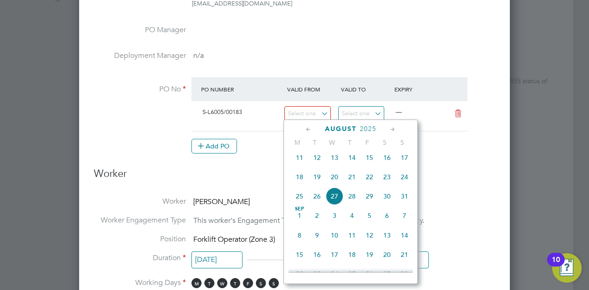
click at [301, 184] on span "18" at bounding box center [299, 176] width 17 height 17
type input "[DATE]"
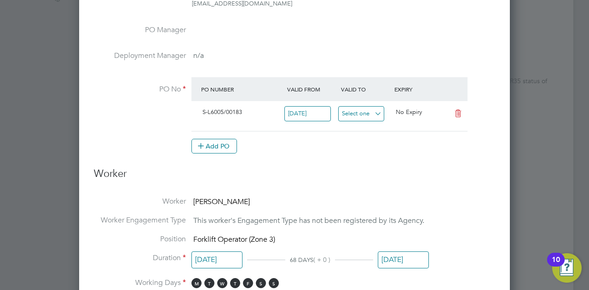
click at [353, 111] on input at bounding box center [361, 113] width 46 height 15
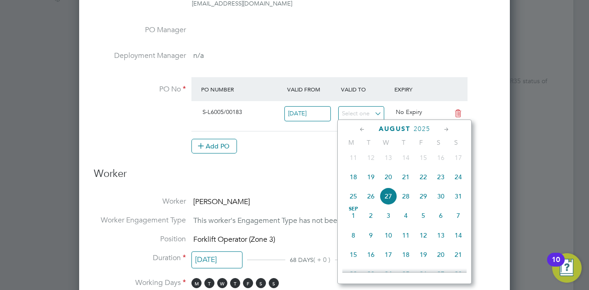
click at [447, 128] on icon at bounding box center [446, 130] width 9 height 10
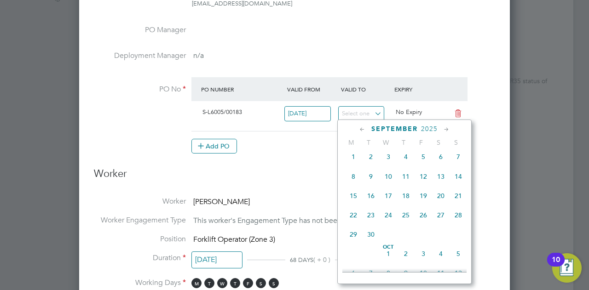
click at [447, 128] on icon at bounding box center [446, 130] width 9 height 10
click at [424, 220] on span "24" at bounding box center [423, 213] width 17 height 17
type input "[DATE]"
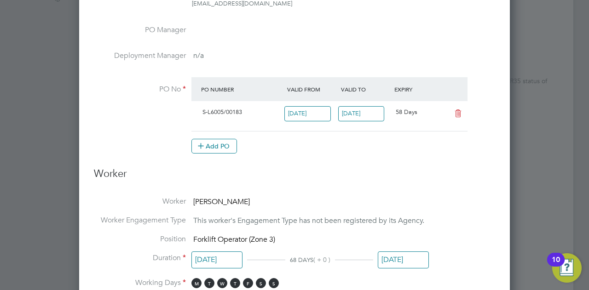
click at [351, 167] on h3 "Worker" at bounding box center [294, 177] width 401 height 21
click at [321, 156] on li "PO No PO Number Valid From Valid To Expiry S-L6005/00183 [DATE] [DATE] 58 Days …" at bounding box center [294, 120] width 401 height 86
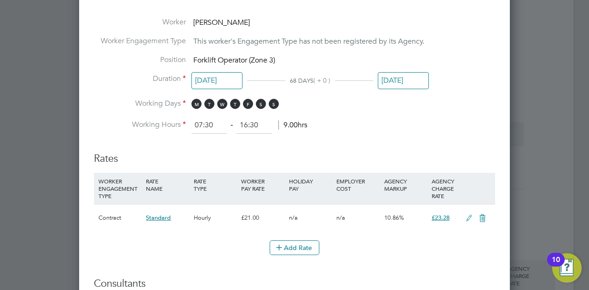
scroll to position [276, 0]
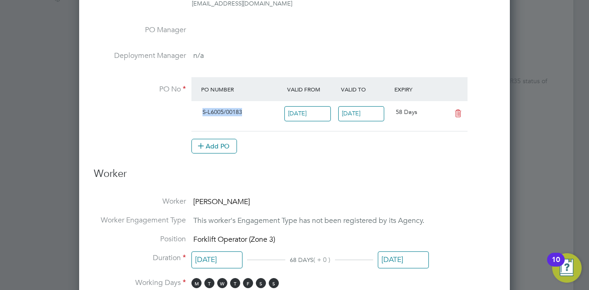
drag, startPoint x: 235, startPoint y: 110, endPoint x: 194, endPoint y: 109, distance: 41.0
click at [194, 109] on div "S-L6005/00183 [DATE] [DATE] 58 Days" at bounding box center [329, 116] width 276 height 30
copy span "S-L6005/00183"
click at [306, 182] on h3 "Worker" at bounding box center [294, 177] width 401 height 21
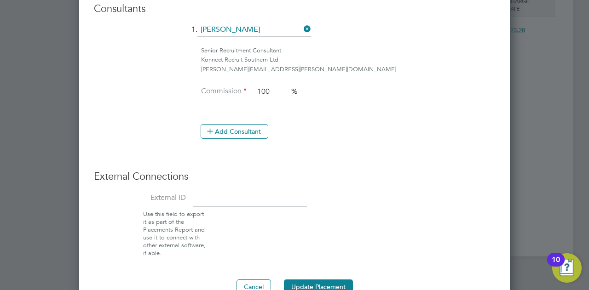
scroll to position [749, 0]
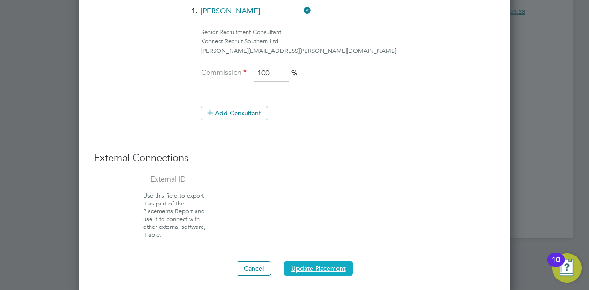
click at [316, 261] on button "Update Placement" at bounding box center [318, 268] width 69 height 15
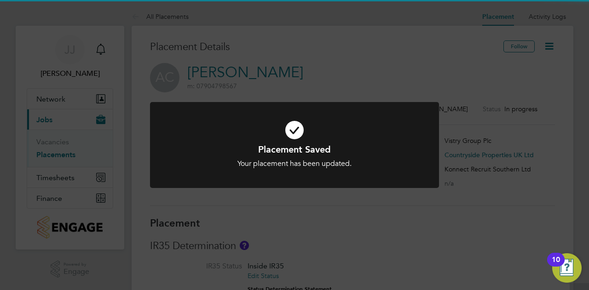
scroll to position [5, 5]
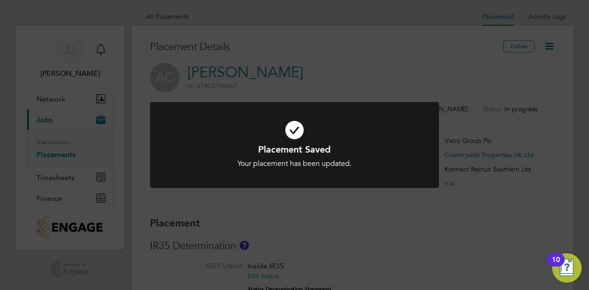
click at [348, 59] on div "Placement Saved Your placement has been updated. Cancel Okay" at bounding box center [294, 145] width 589 height 290
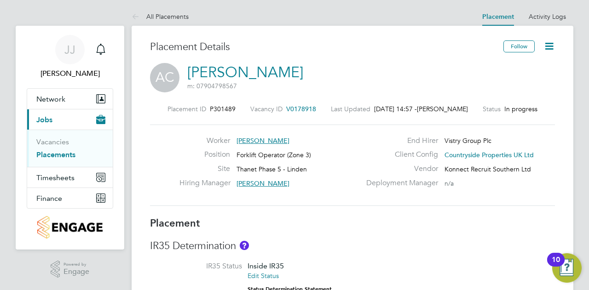
click at [44, 122] on span "Jobs" at bounding box center [44, 119] width 16 height 9
